Goal: Information Seeking & Learning: Check status

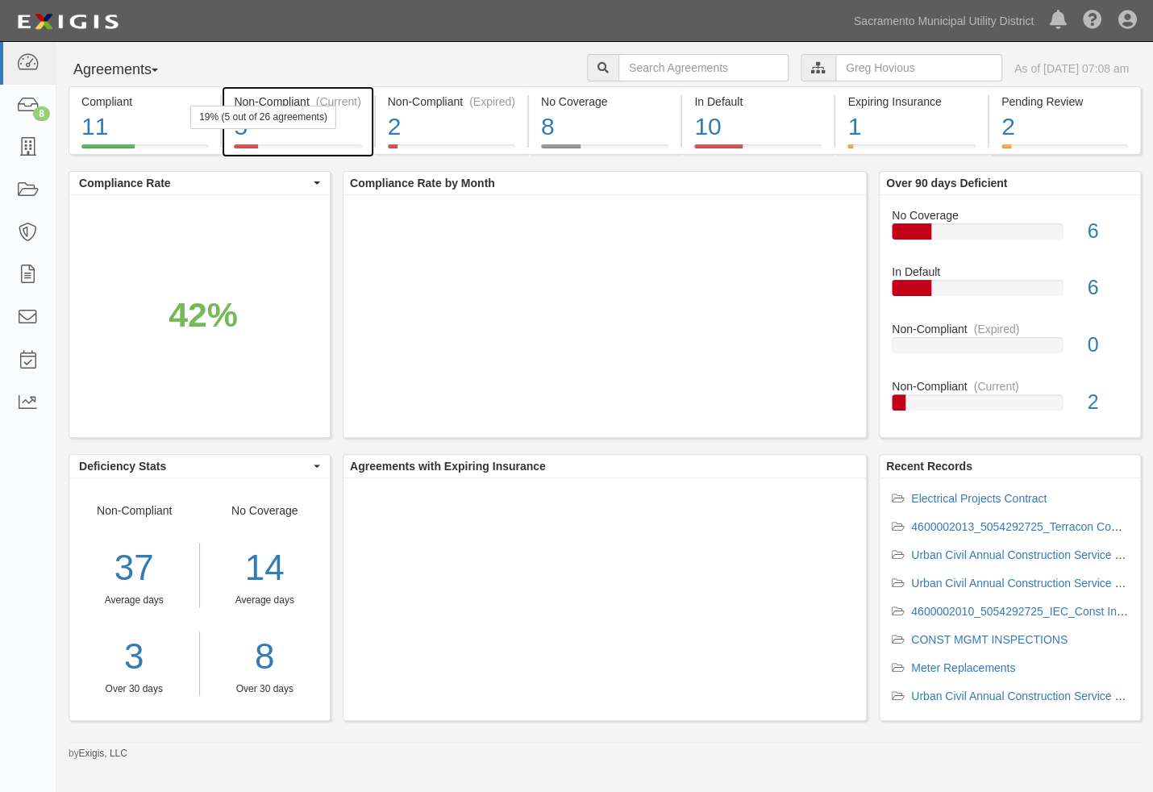
click at [279, 107] on div "19% (5 out of 26 agreements)" at bounding box center [263, 117] width 146 height 23
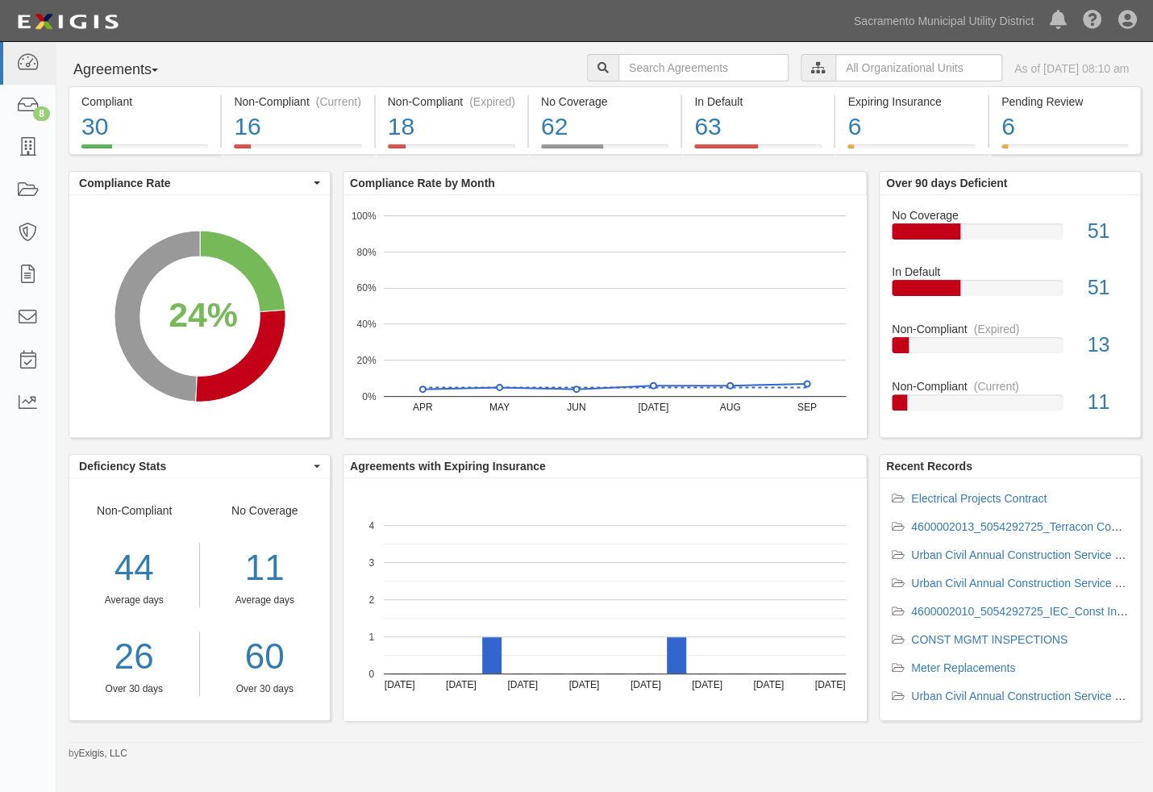
click at [811, 66] on icon at bounding box center [818, 68] width 15 height 11
click at [835, 69] on input "text" at bounding box center [918, 67] width 167 height 27
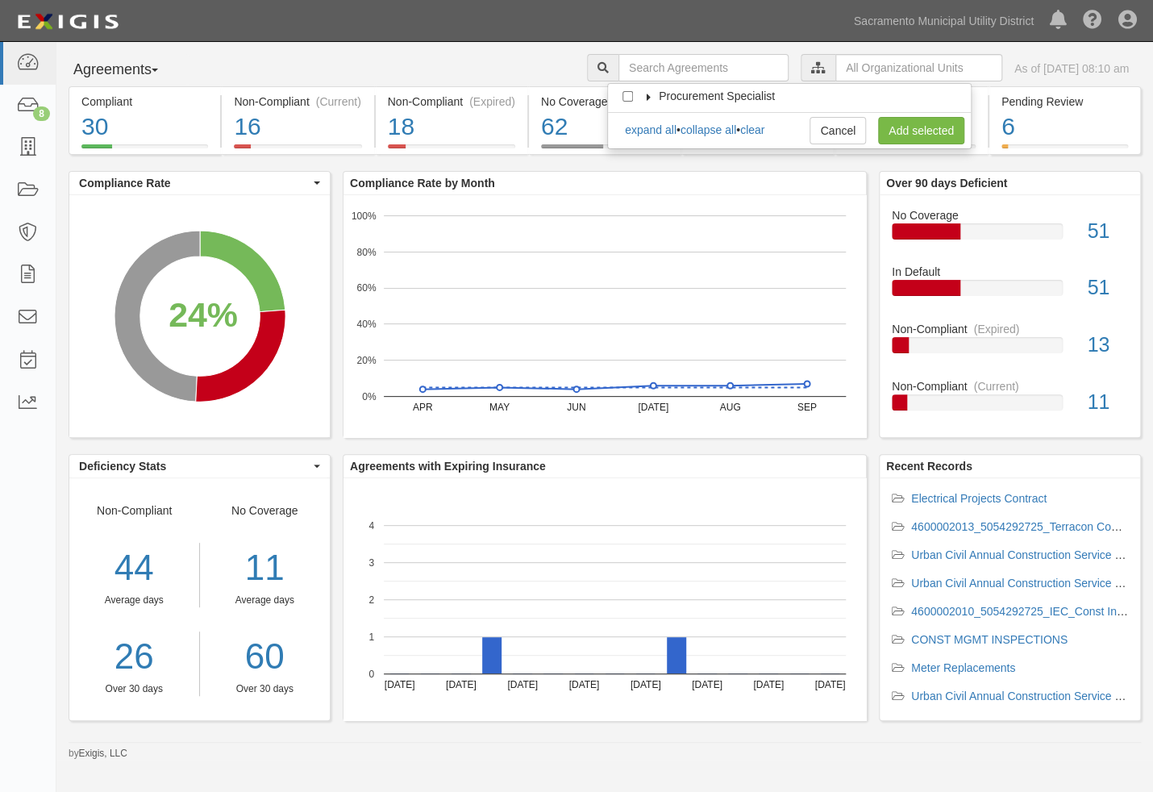
click at [644, 97] on icon at bounding box center [648, 97] width 11 height 7
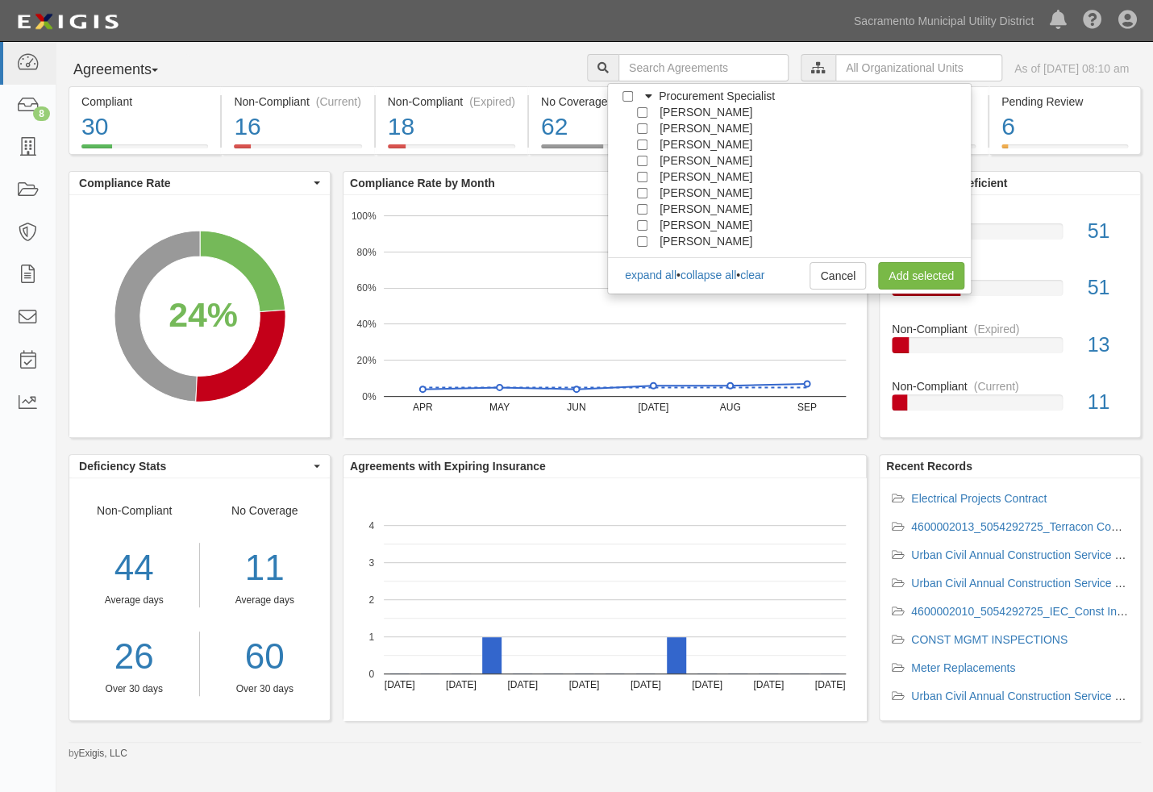
scroll to position [145, 0]
click at [662, 205] on span "[PERSON_NAME]" at bounding box center [705, 208] width 93 height 13
click at [638, 207] on input "[PERSON_NAME]" at bounding box center [642, 209] width 10 height 10
checkbox input "true"
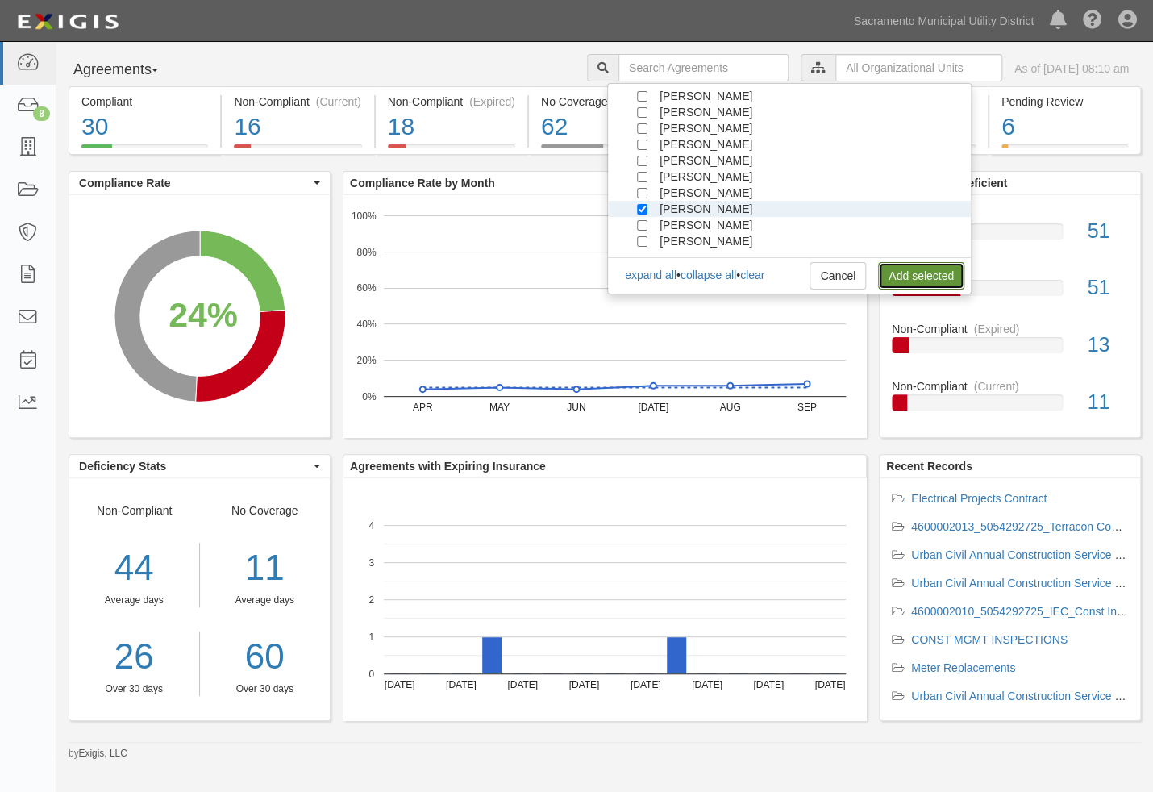
click at [906, 275] on link "Add selected" at bounding box center [921, 275] width 86 height 27
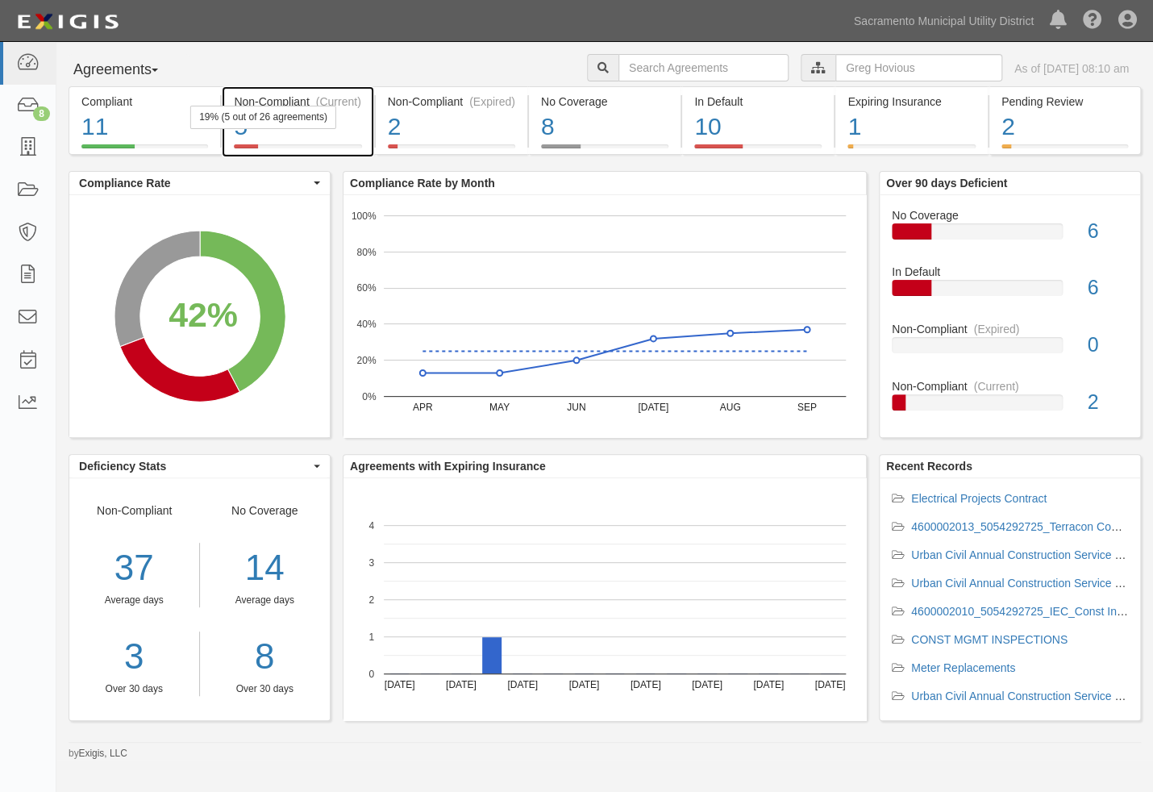
click at [316, 138] on div "5" at bounding box center [297, 127] width 127 height 35
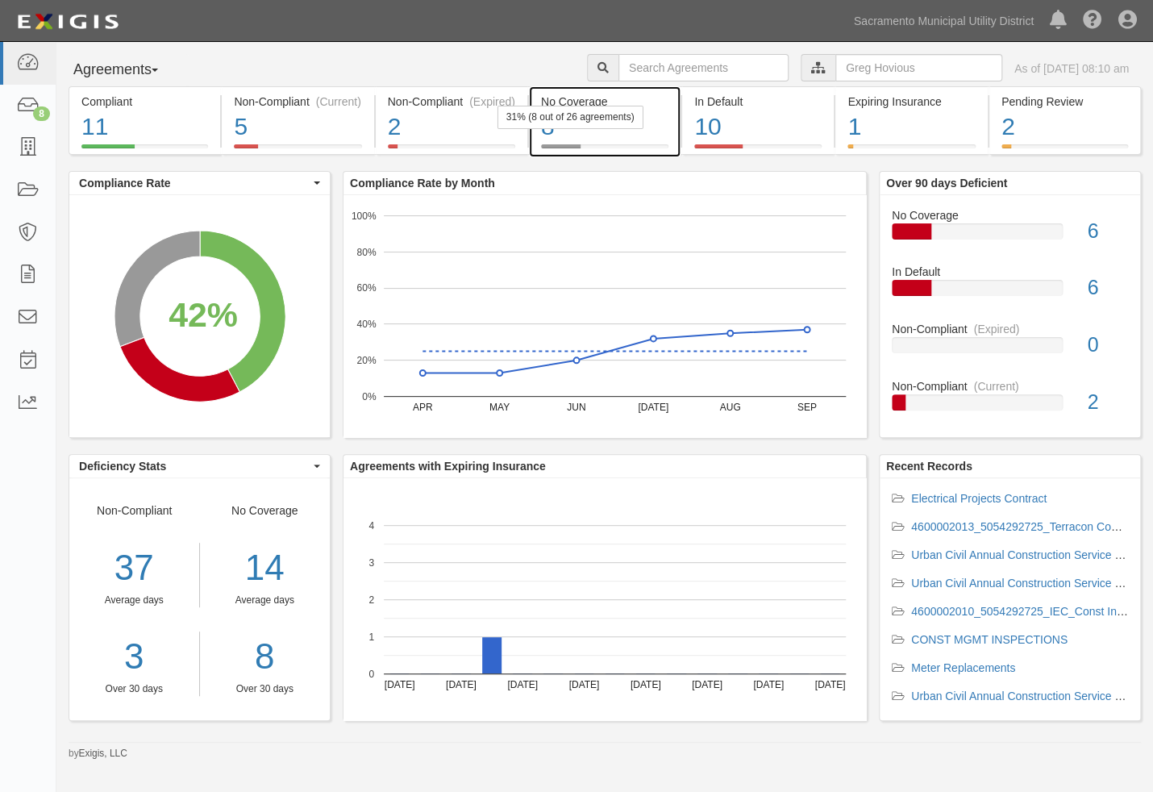
click at [609, 139] on div "8" at bounding box center [604, 127] width 127 height 35
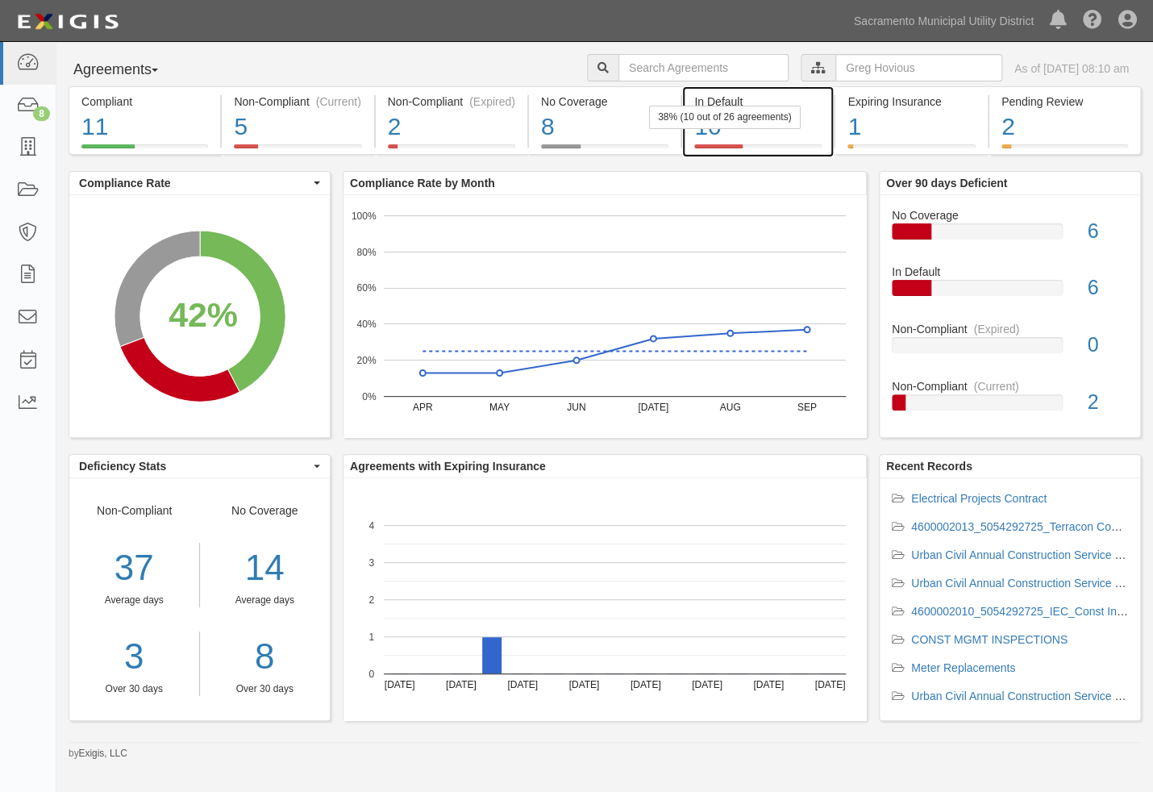
click at [762, 137] on div "10" at bounding box center [757, 127] width 127 height 35
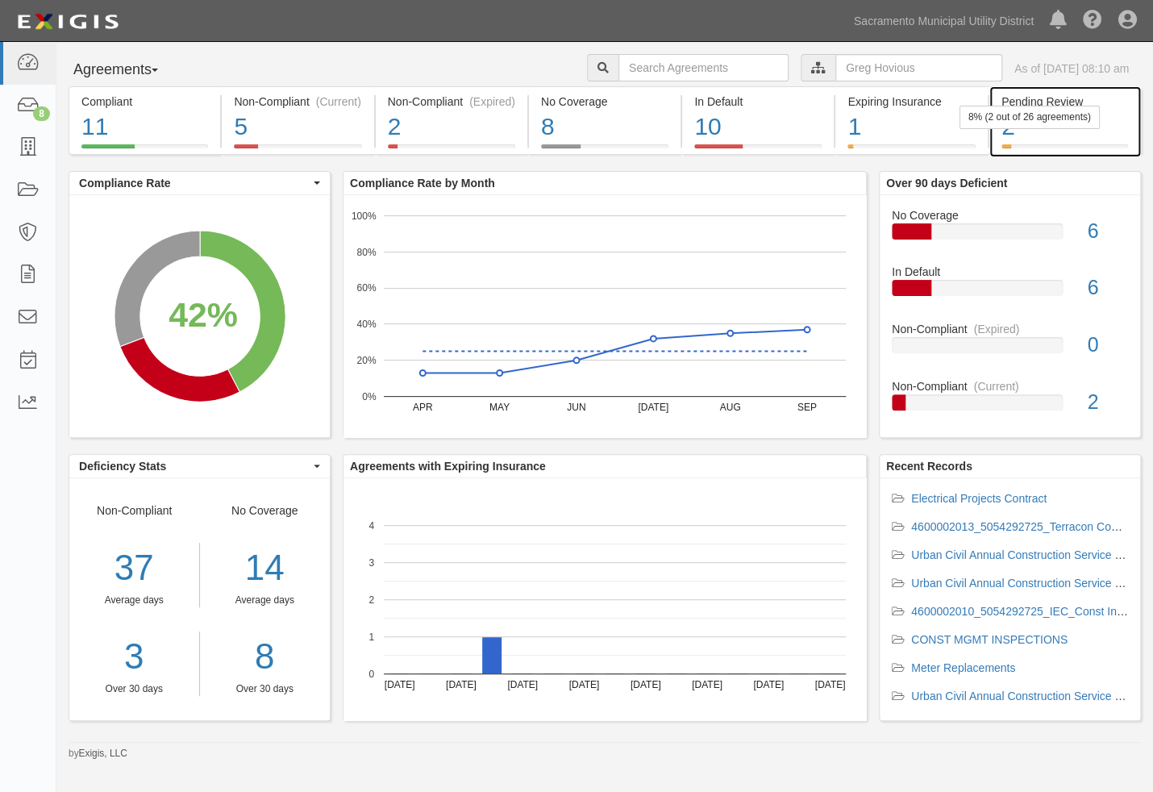
click at [1040, 119] on div "8% (2 out of 26 agreements)" at bounding box center [1029, 117] width 140 height 23
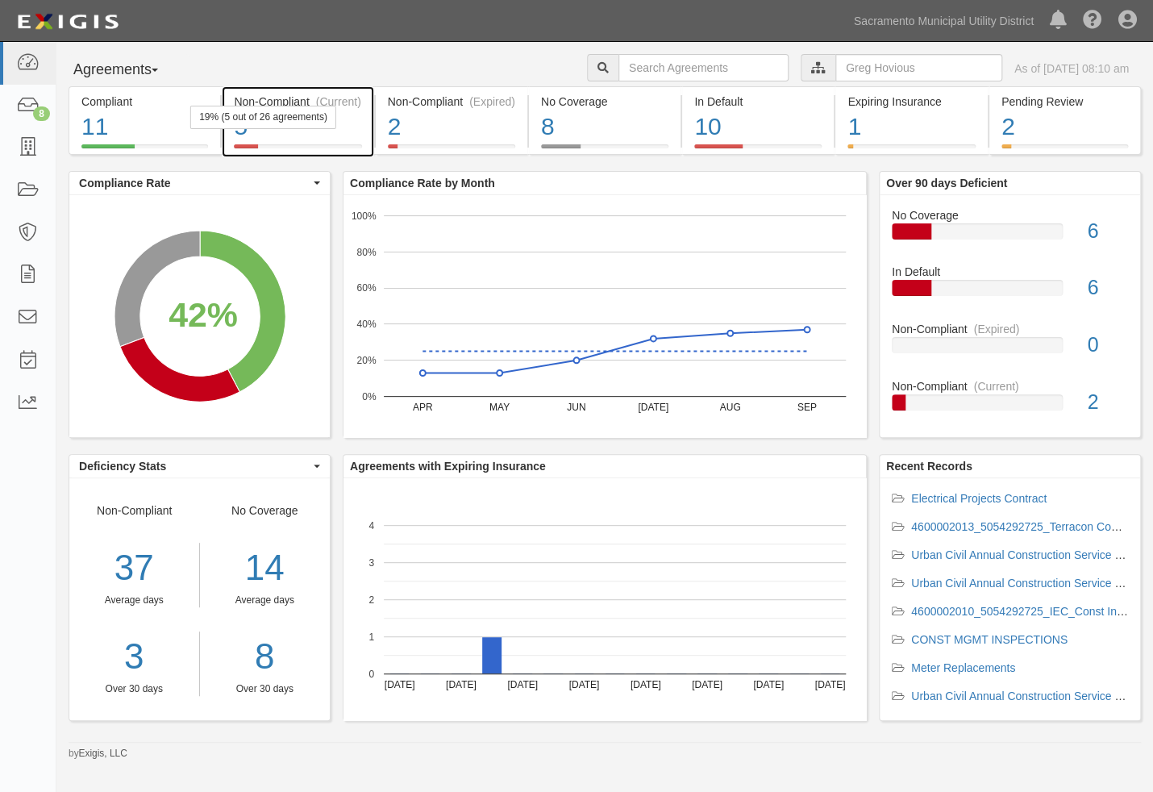
click at [287, 94] on div "Non-Compliant (Current)" at bounding box center [297, 102] width 127 height 16
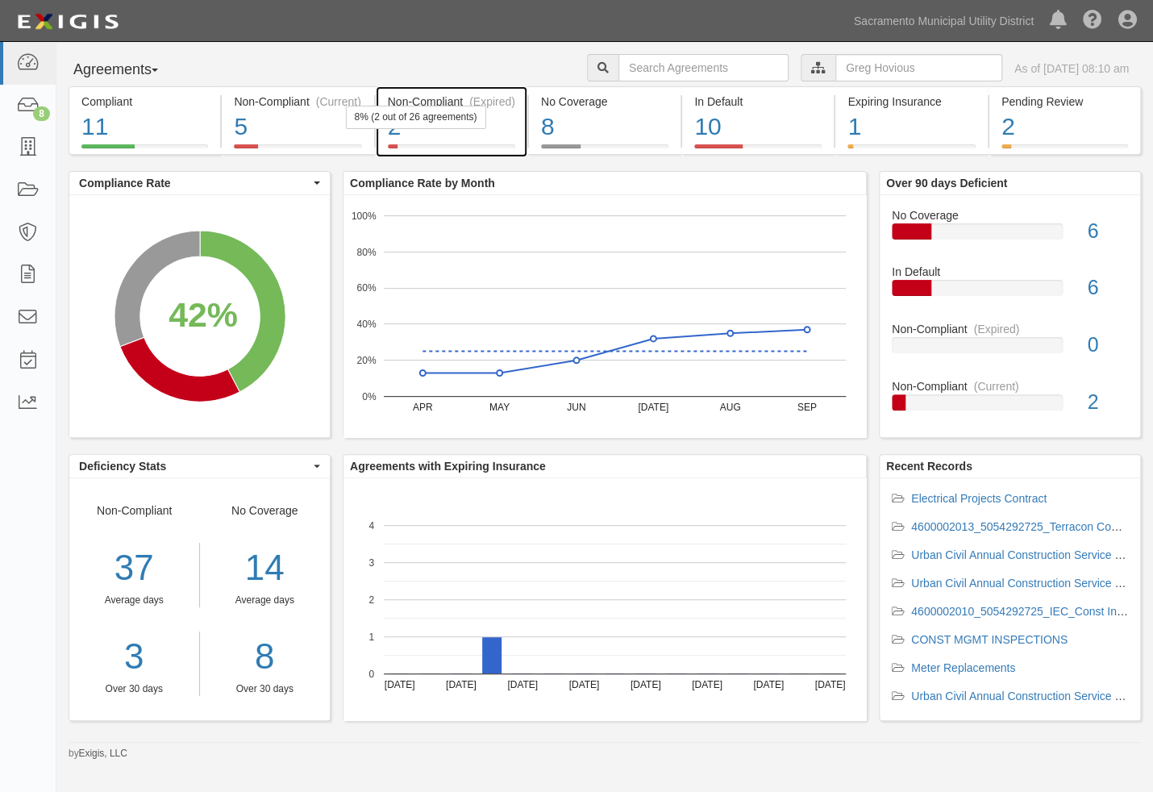
click at [435, 120] on div "8% (2 out of 26 agreements)" at bounding box center [415, 117] width 140 height 23
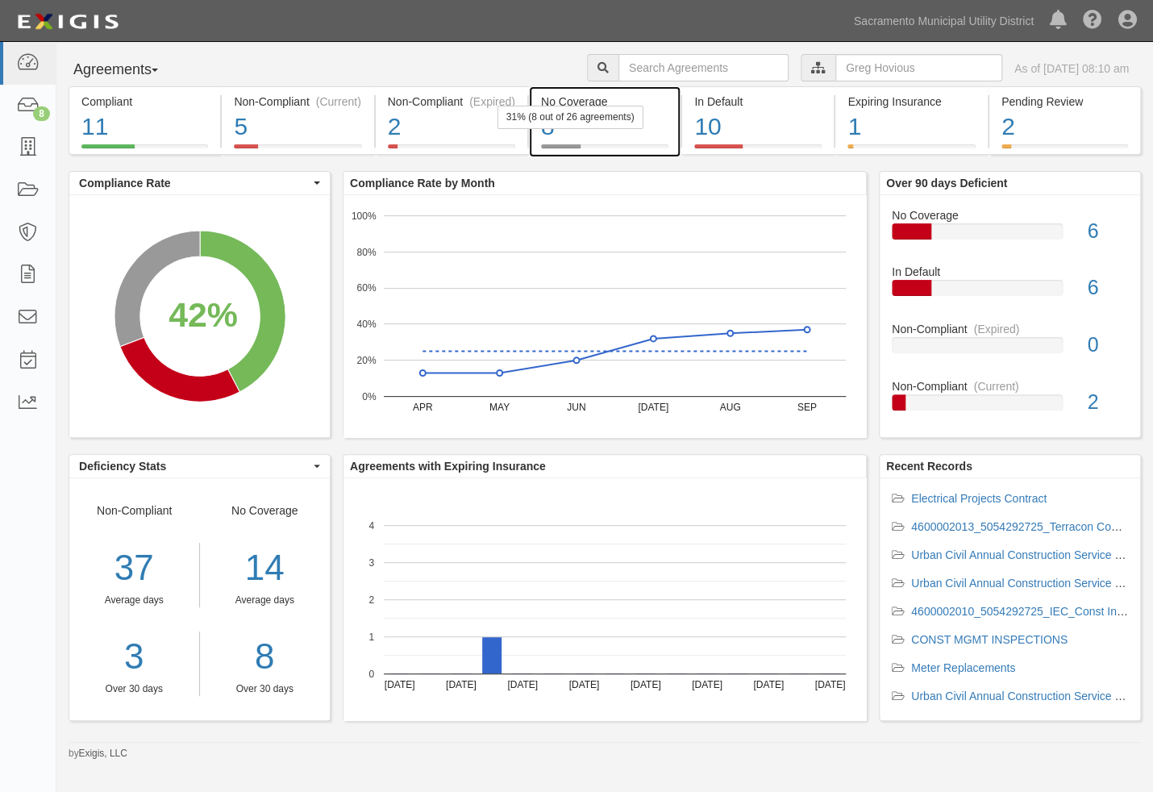
click at [568, 102] on div "No Coverage" at bounding box center [604, 102] width 127 height 16
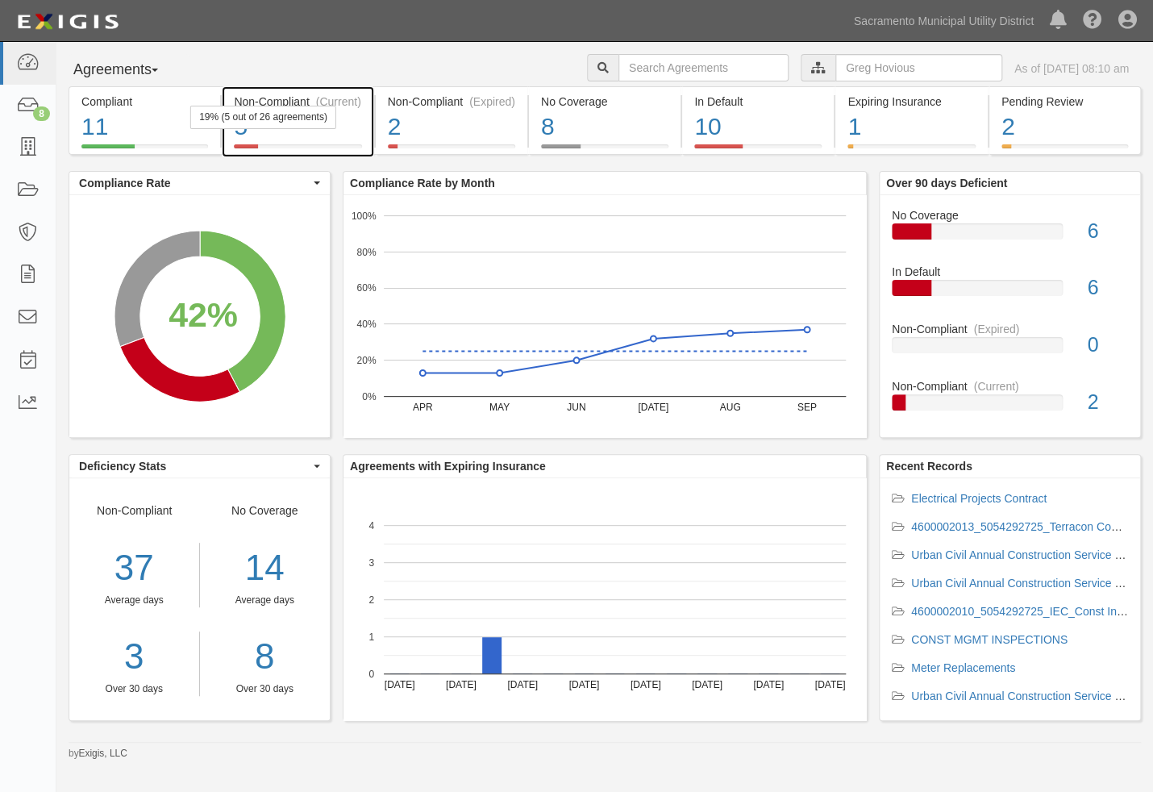
click at [265, 121] on div "19% (5 out of 26 agreements)" at bounding box center [263, 117] width 146 height 23
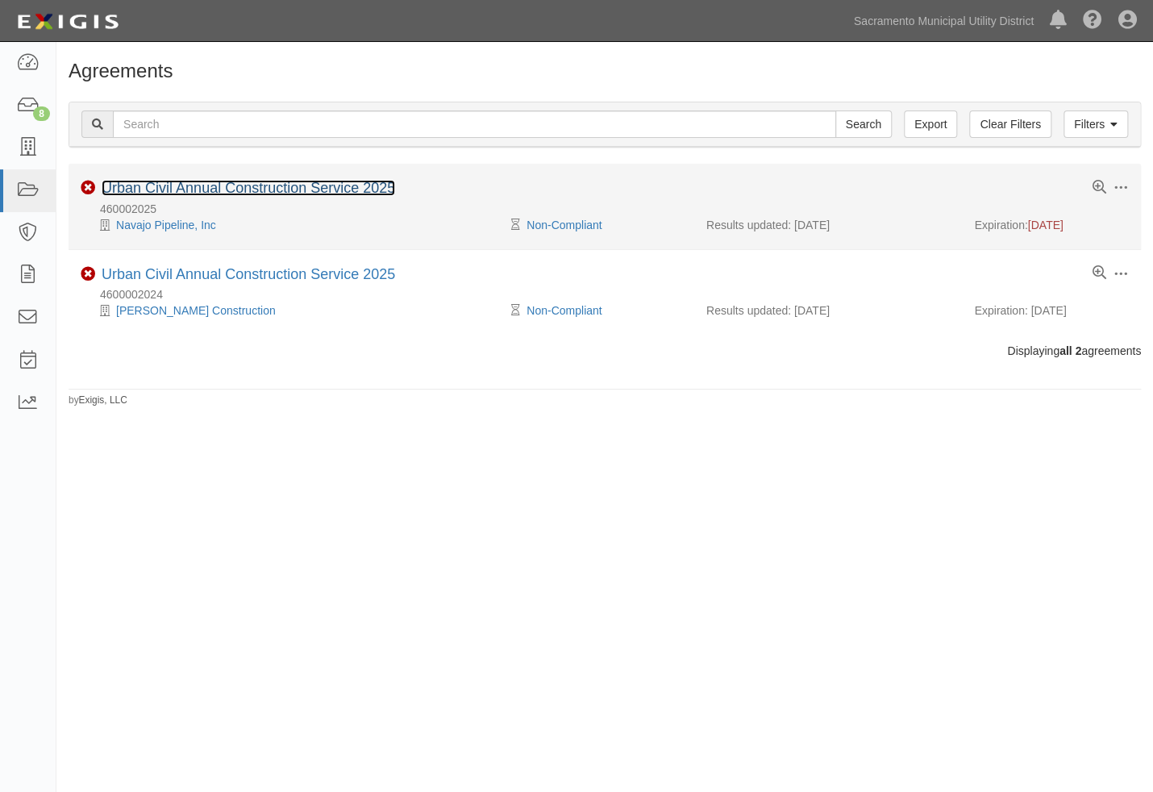
click at [258, 188] on link "Urban Civil Annual Construction Service 2025" at bounding box center [248, 188] width 293 height 16
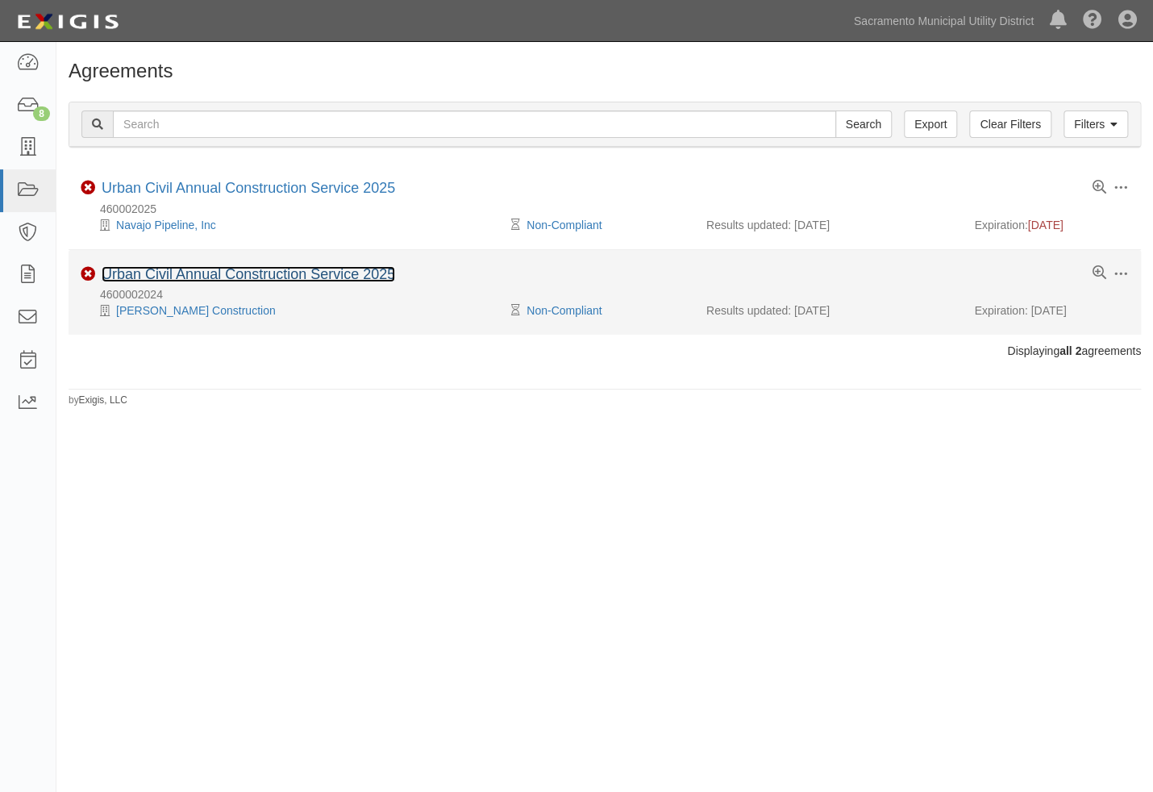
click at [199, 272] on link "Urban Civil Annual Construction Service 2025" at bounding box center [248, 274] width 293 height 16
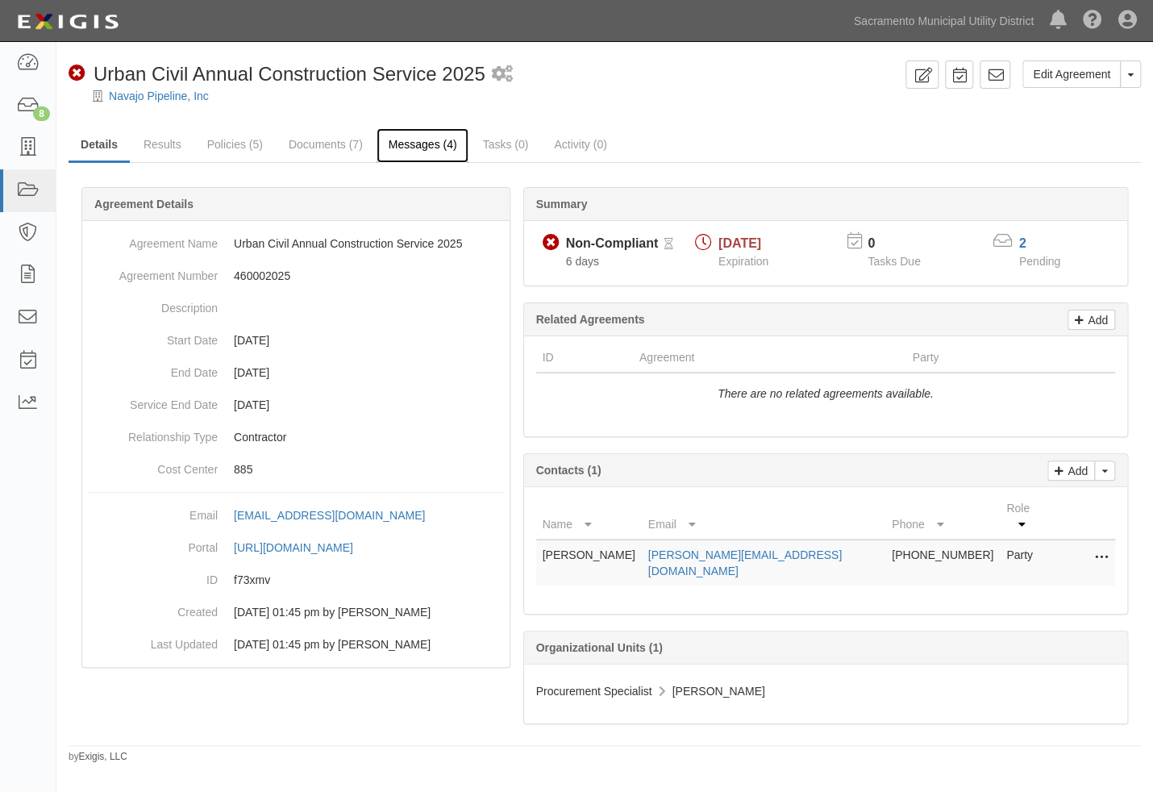
click at [416, 139] on link "Messages (4)" at bounding box center [422, 145] width 93 height 35
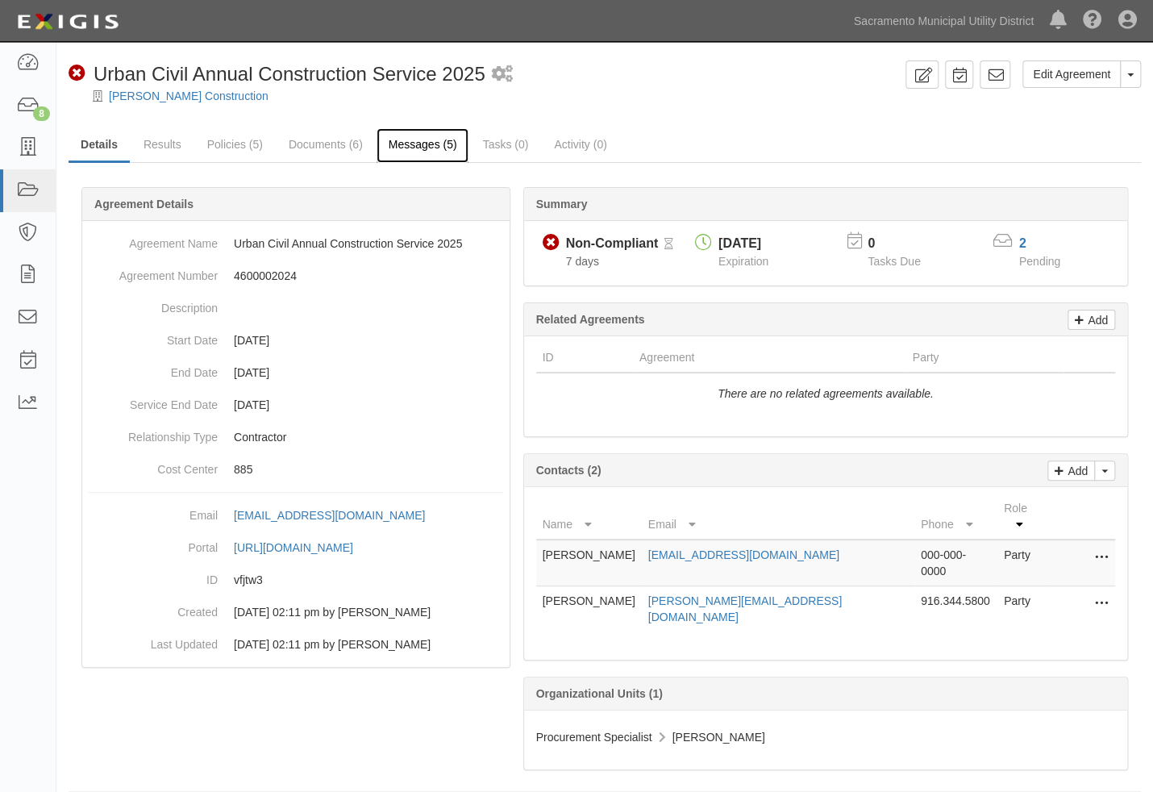
click at [418, 149] on link "Messages (5)" at bounding box center [422, 145] width 93 height 35
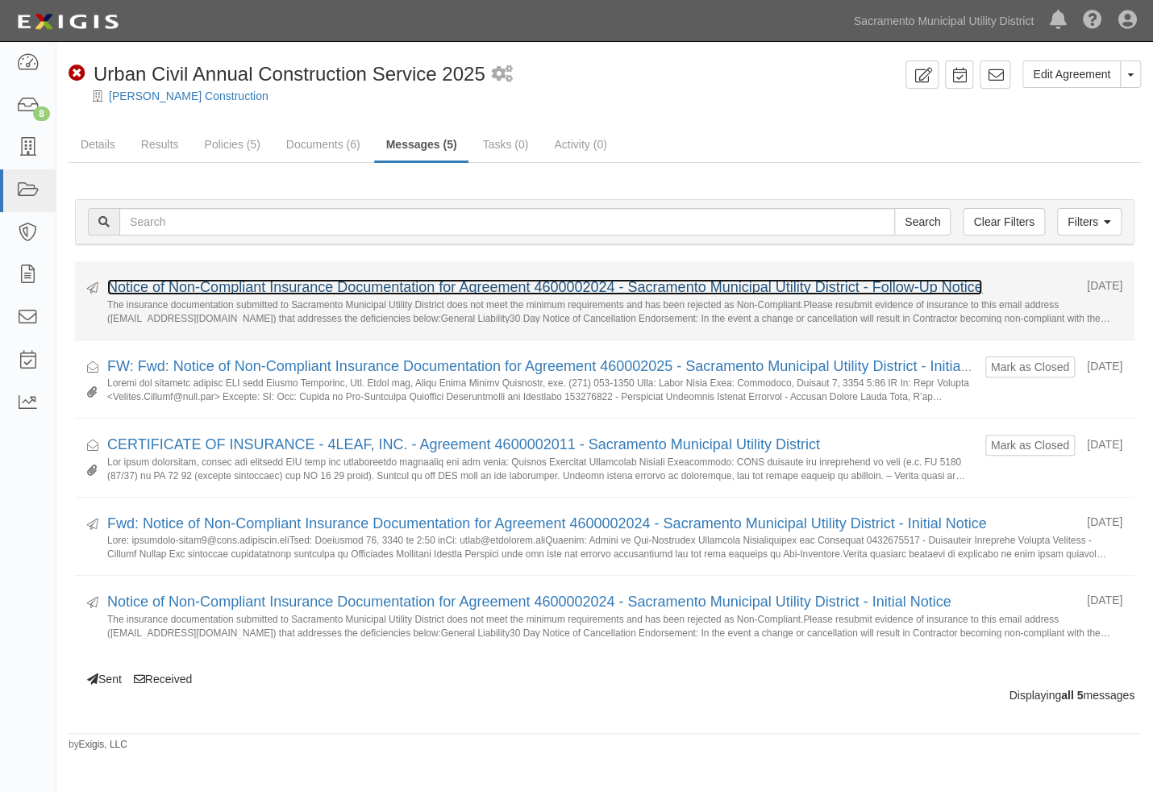
click at [641, 293] on link "Notice of Non-Compliant Insurance Documentation for Agreement 4600002024 - Sacr…" at bounding box center [544, 287] width 875 height 16
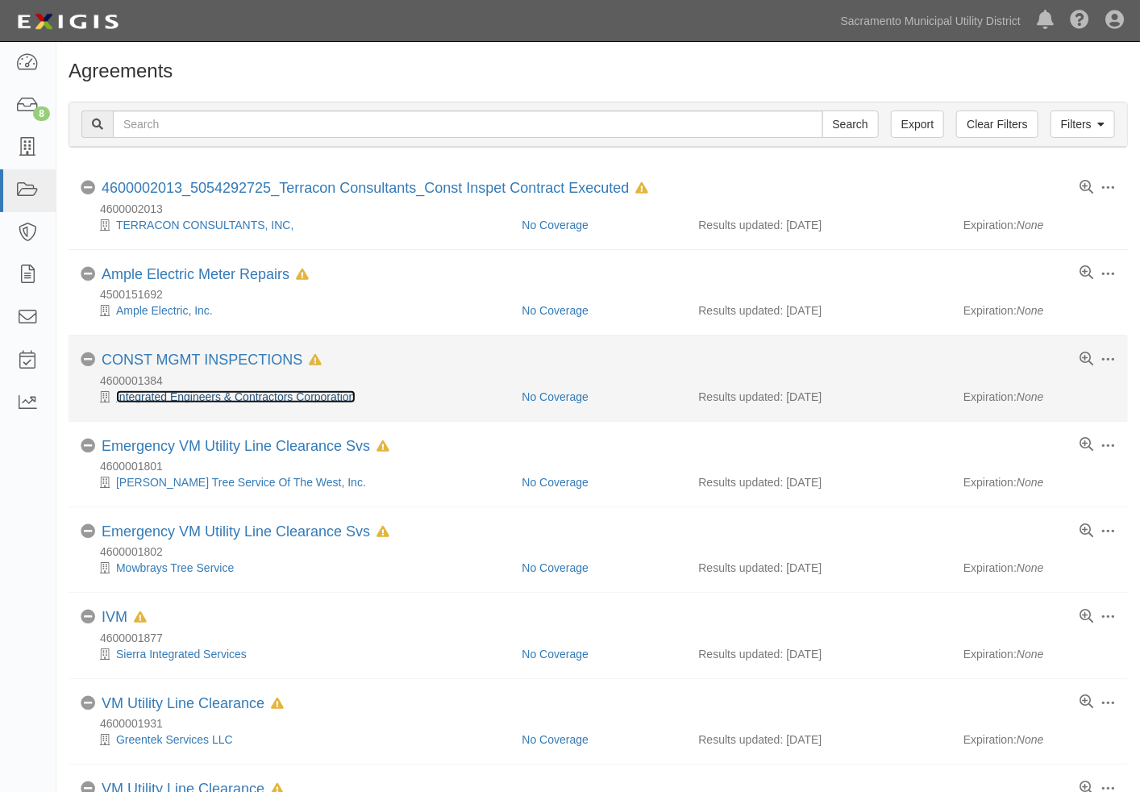
click at [223, 395] on link "Integrated Engineers & Contractors Corporation" at bounding box center [235, 396] width 239 height 13
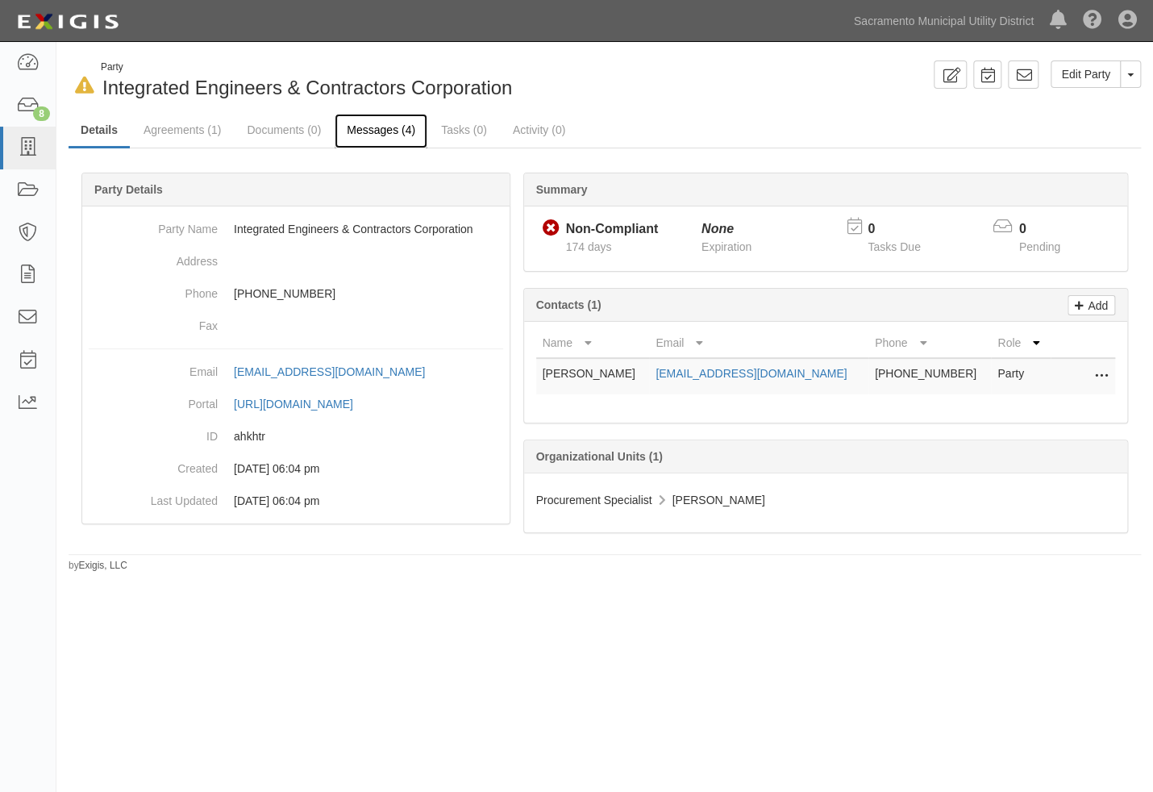
click at [374, 127] on link "Messages (4)" at bounding box center [381, 131] width 93 height 35
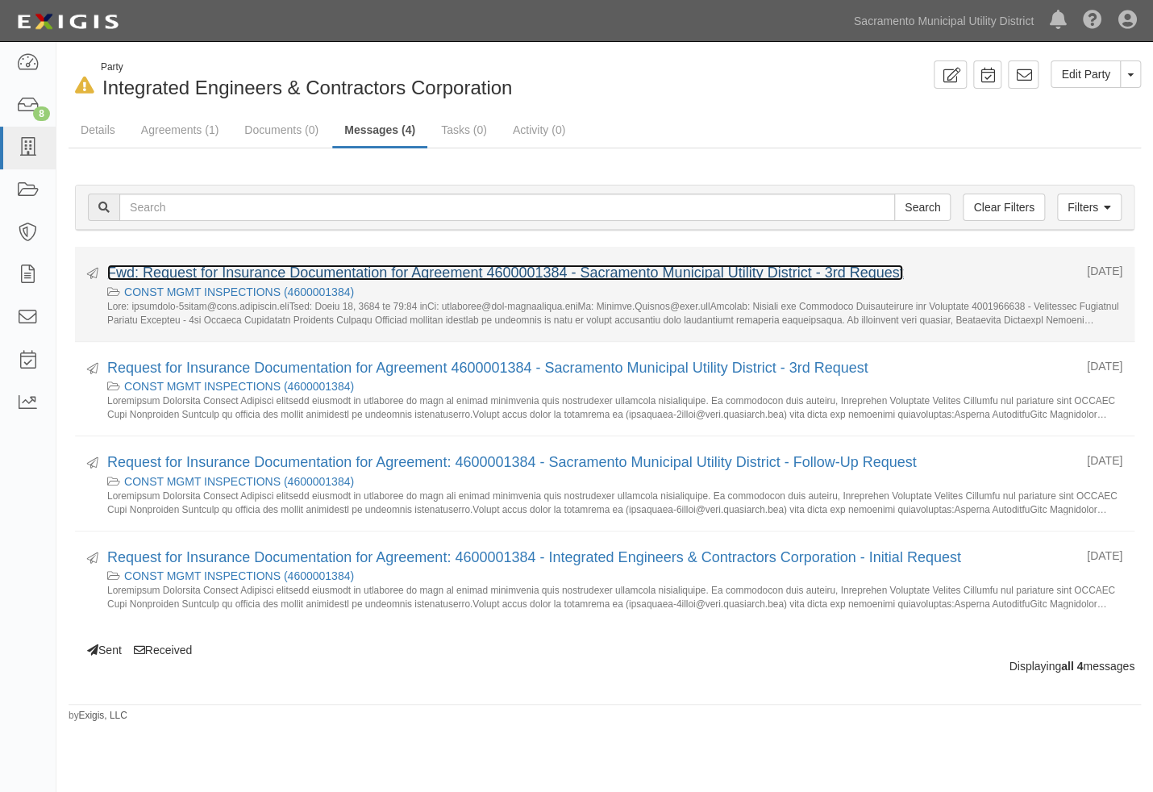
click at [422, 272] on link "Fwd: Request for Insurance Documentation for Agreement 4600001384 - Sacramento …" at bounding box center [505, 272] width 796 height 16
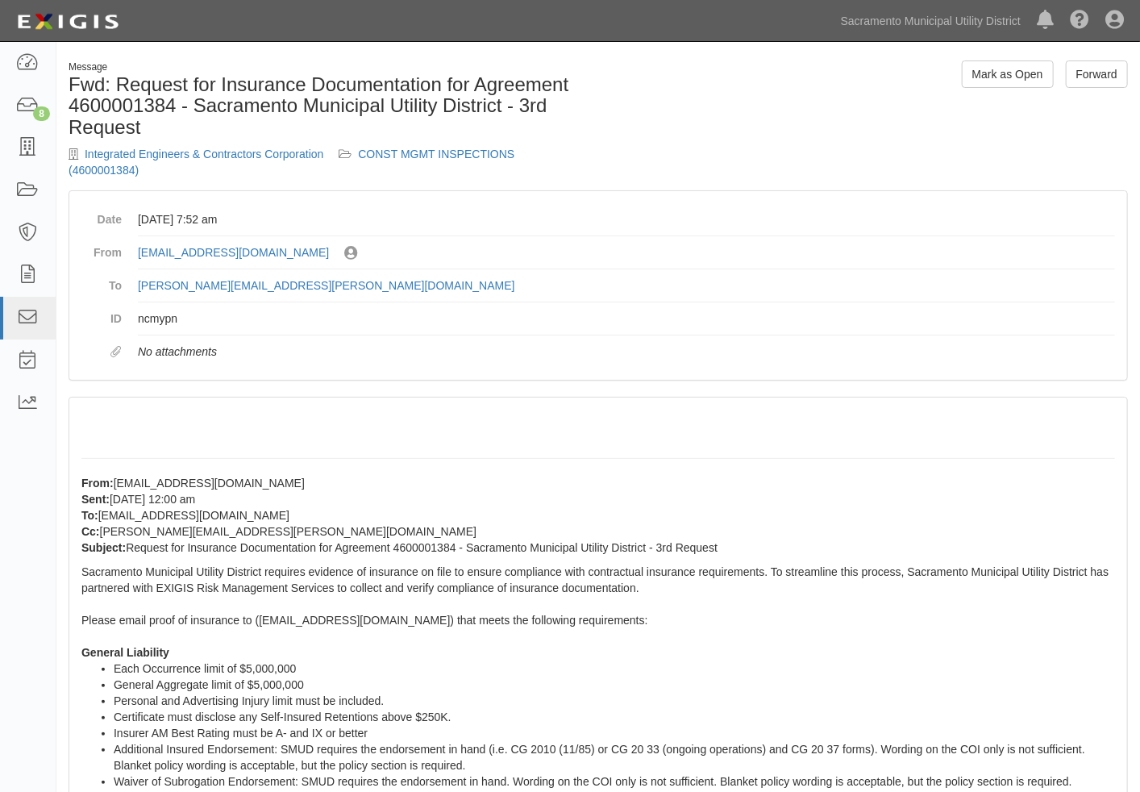
click at [584, 127] on h1 "Fwd: Request for Insurance Documentation for Agreement 4600001384 - Sacramento …" at bounding box center [328, 106] width 518 height 64
drag, startPoint x: 152, startPoint y: 171, endPoint x: 86, endPoint y: 151, distance: 69.1
click at [86, 151] on div "Integrated Engineers & Contractors Corporation CONST MGMT INSPECTIONS (46000013…" at bounding box center [328, 162] width 518 height 32
copy div "ntegrated Engineers & Contractors Corporation CONST MGMT INSPECTIONS (460000138…"
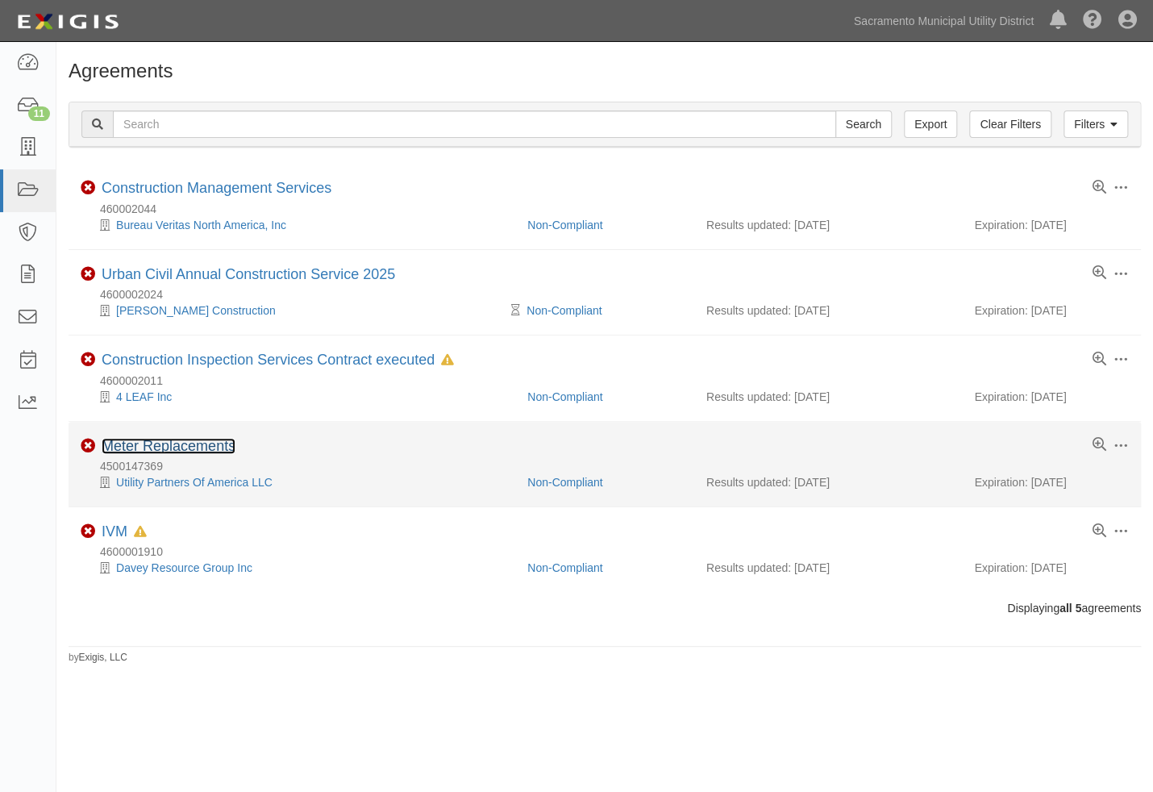
click at [202, 447] on link "Meter Replacements" at bounding box center [169, 446] width 134 height 16
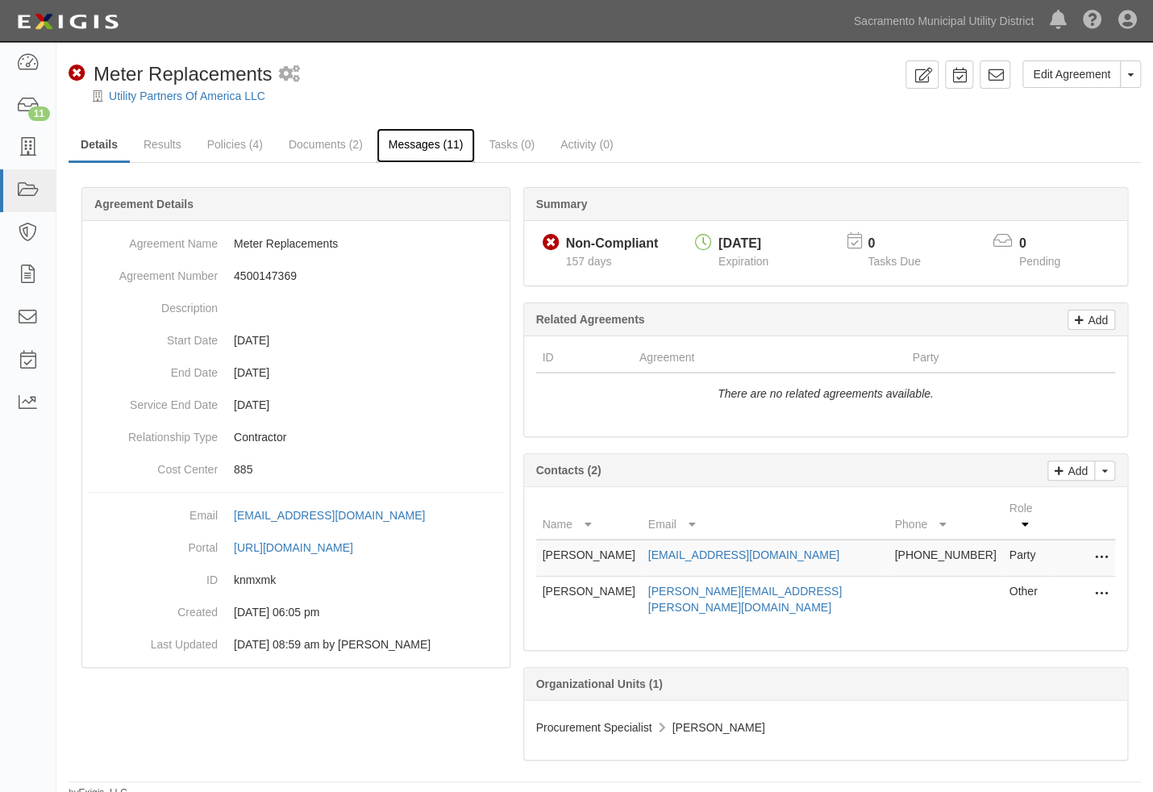
click at [419, 138] on link "Messages (11)" at bounding box center [425, 145] width 99 height 35
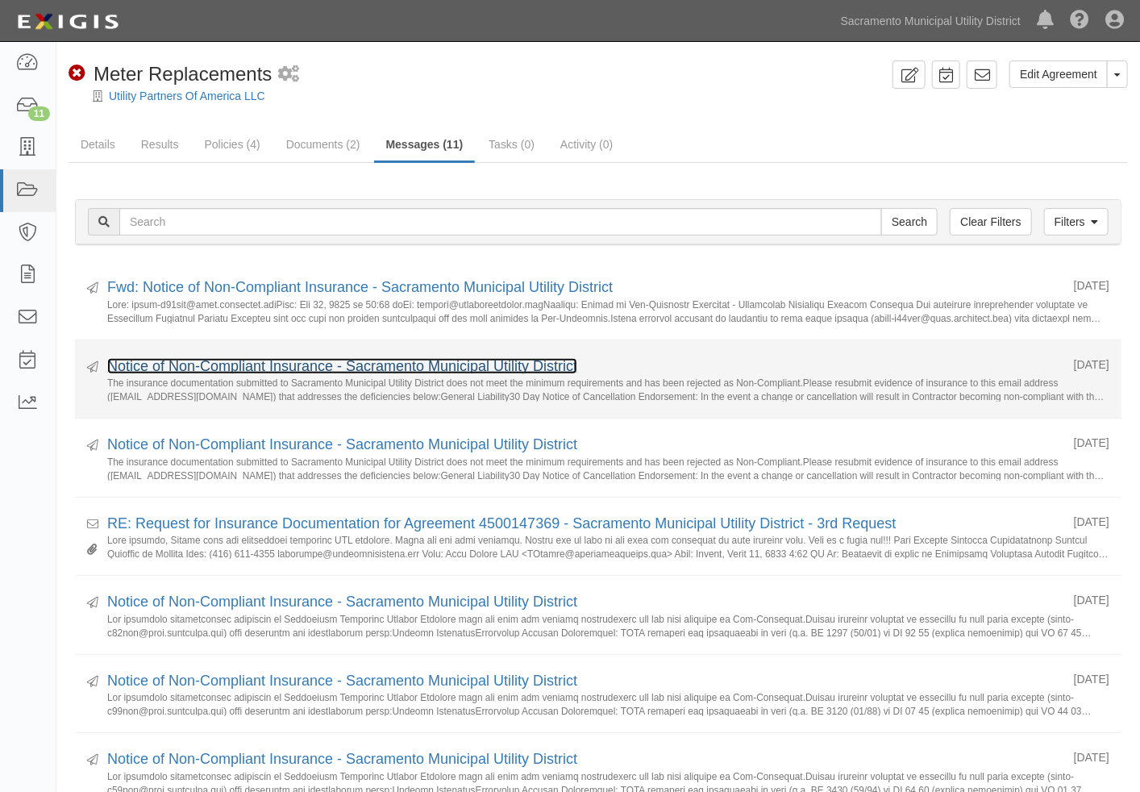
click at [540, 362] on link "Notice of Non-Compliant Insurance - Sacramento Municipal Utility District" at bounding box center [342, 366] width 470 height 16
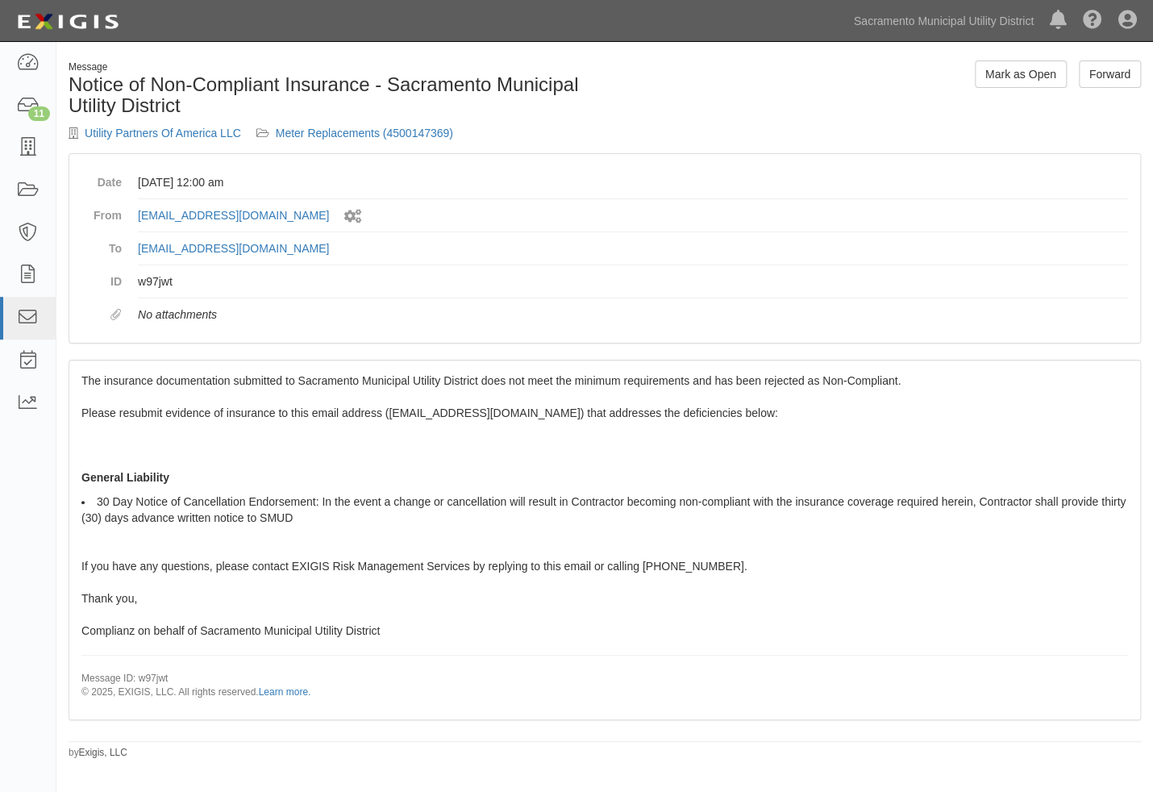
click at [276, 304] on dd "No attachments" at bounding box center [633, 314] width 990 height 32
drag, startPoint x: 465, startPoint y: 130, endPoint x: 71, endPoint y: 141, distance: 394.4
click at [71, 141] on div "Message Notice of Non-Compliant Insurance - Sacramento Municipal Utility Distri…" at bounding box center [330, 106] width 548 height 93
copy div "Utility Partners Of America LLC Meter Replacements (4500147369)"
click at [697, 97] on div "Message Notice of Non-Compliant Insurance - Sacramento Municipal Utility Distri…" at bounding box center [604, 106] width 1096 height 93
